Goal: Check status: Check status

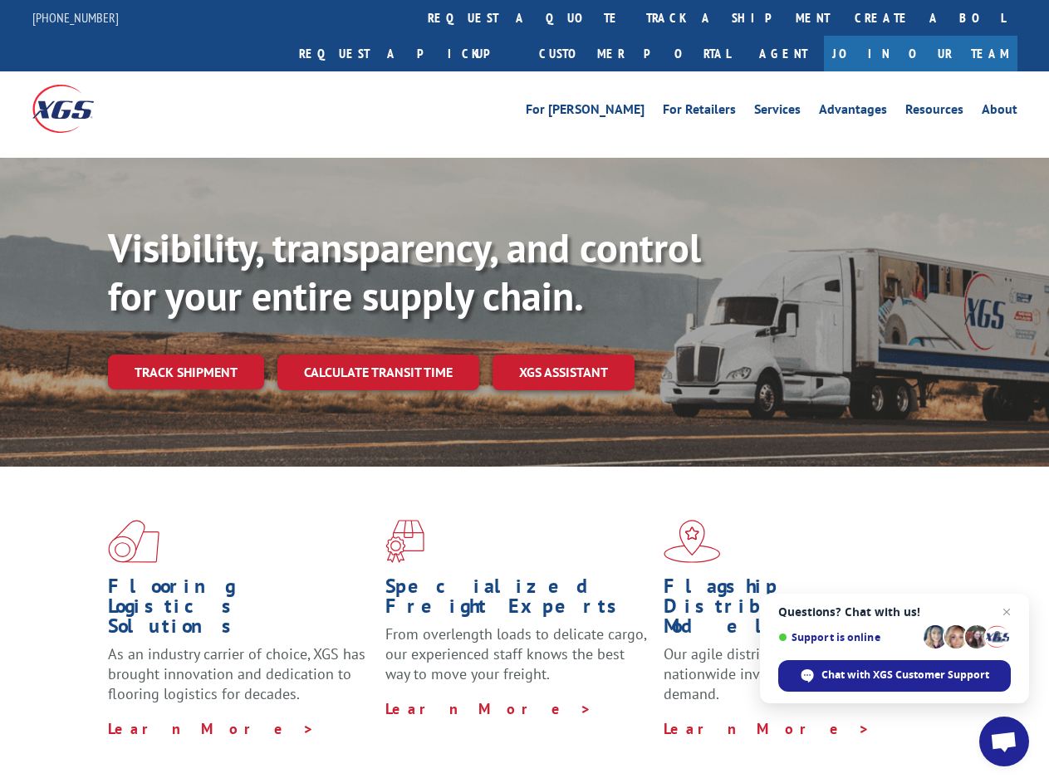
click at [524, 391] on div "Visibility, transparency, and control for your entire supply chain. Track shipm…" at bounding box center [578, 340] width 941 height 232
click at [634, 17] on link "track a shipment" at bounding box center [738, 18] width 208 height 36
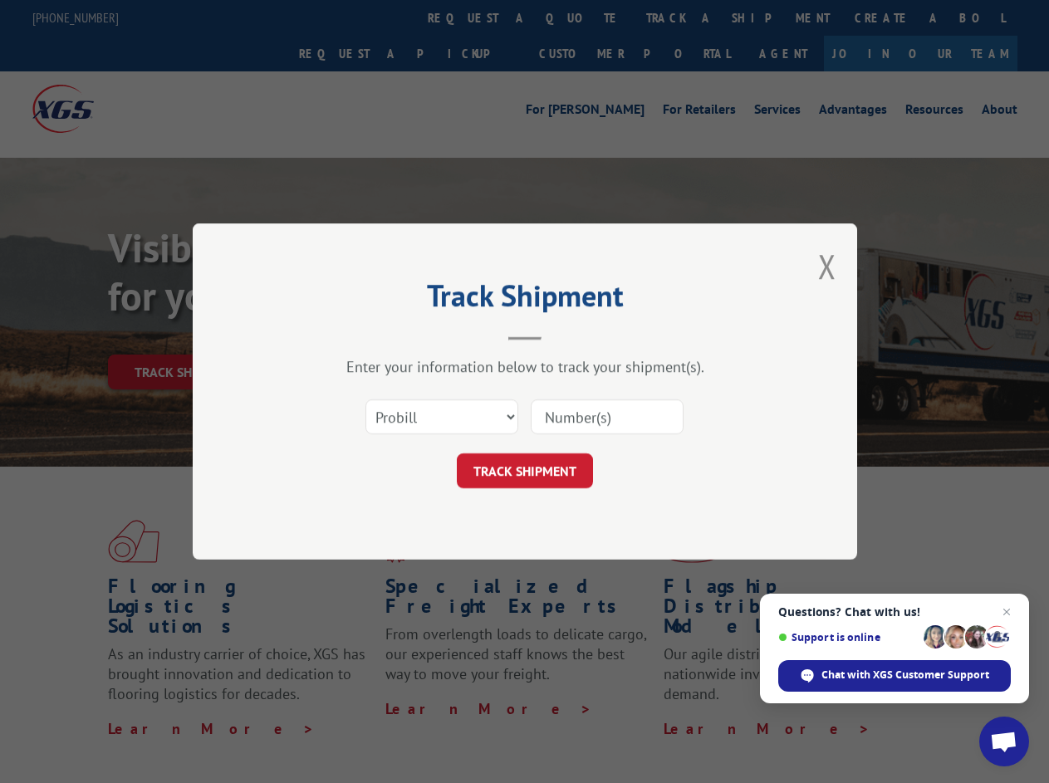
click at [580, 17] on div "Track Shipment Enter your information below to track your shipment(s). Select c…" at bounding box center [524, 391] width 1049 height 783
click at [684, 17] on div "Track Shipment Enter your information below to track your shipment(s). Select c…" at bounding box center [524, 391] width 1049 height 783
click at [185, 336] on div "Track Shipment Enter your information below to track your shipment(s). Select c…" at bounding box center [524, 391] width 1049 height 783
click at [377, 336] on header "Track Shipment" at bounding box center [525, 312] width 498 height 56
click at [564, 336] on header "Track Shipment" at bounding box center [525, 312] width 498 height 56
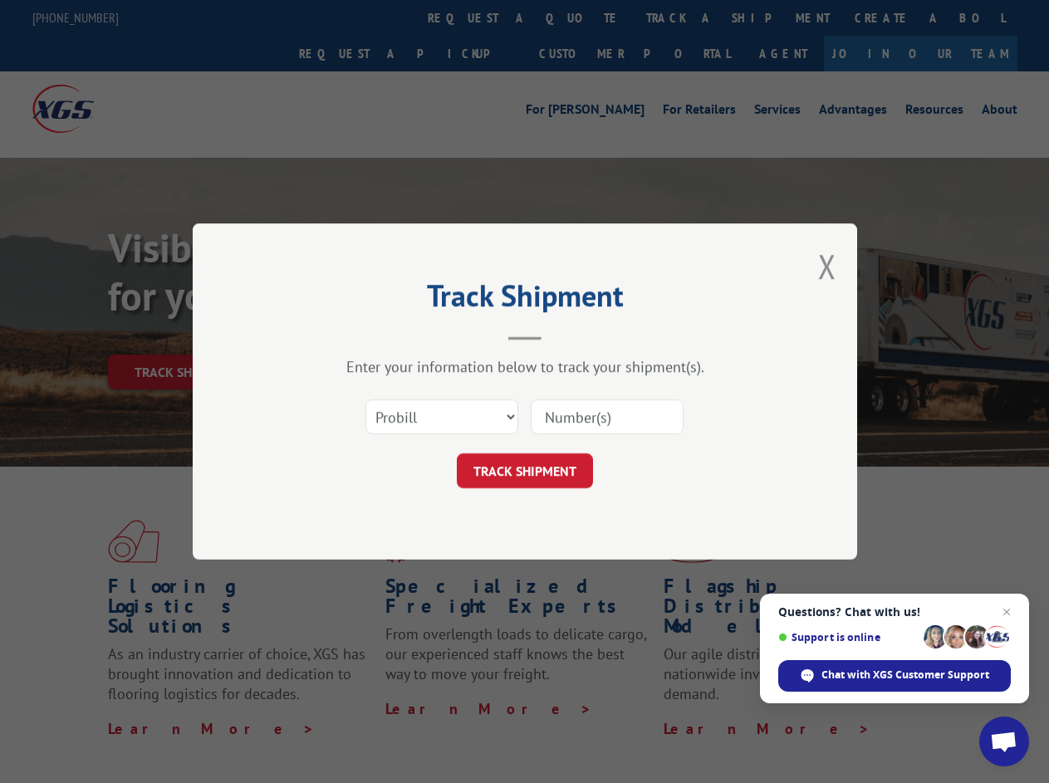
click at [1004, 742] on span "Open chat" at bounding box center [1003, 743] width 27 height 23
